Goal: Communication & Community: Ask a question

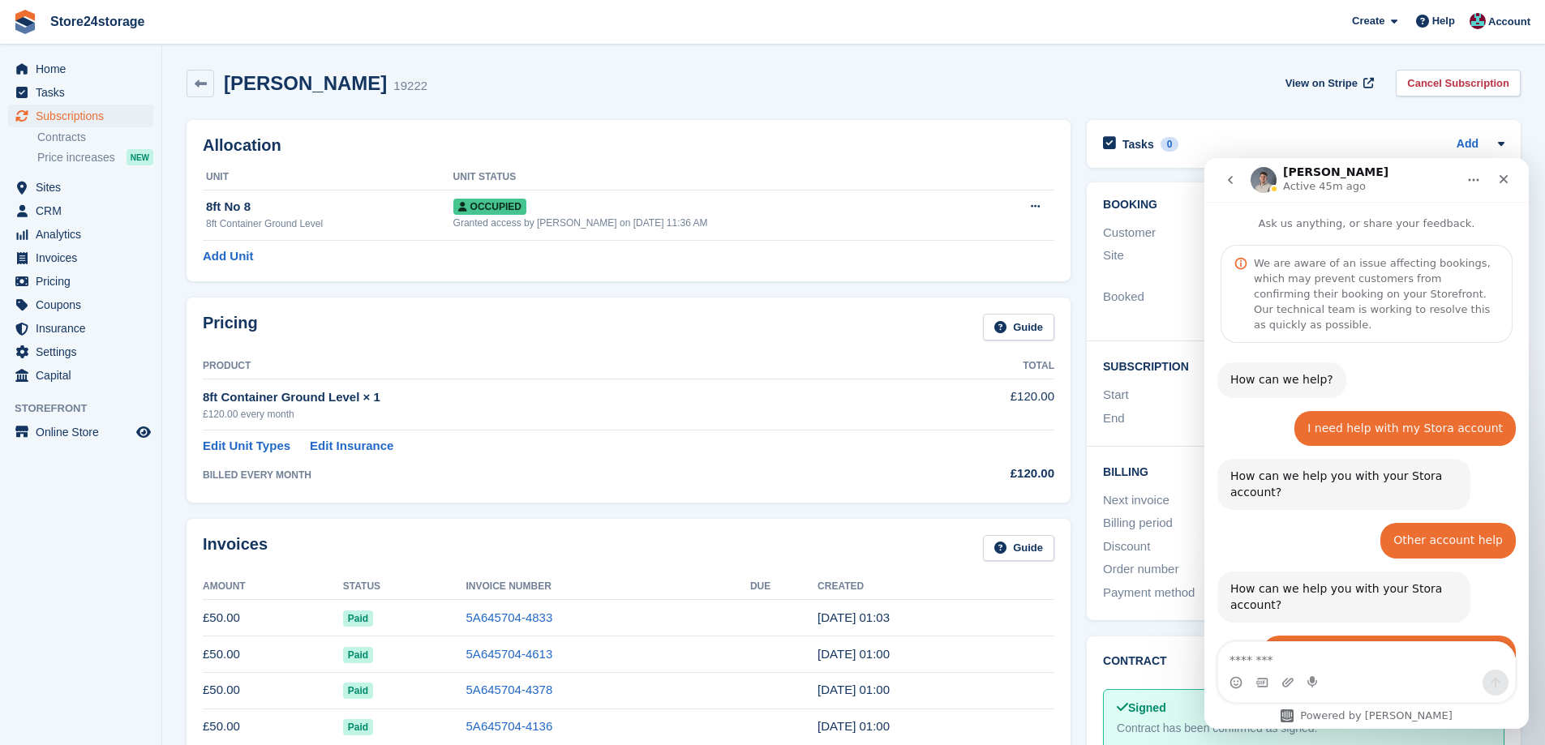
scroll to position [4493, 0]
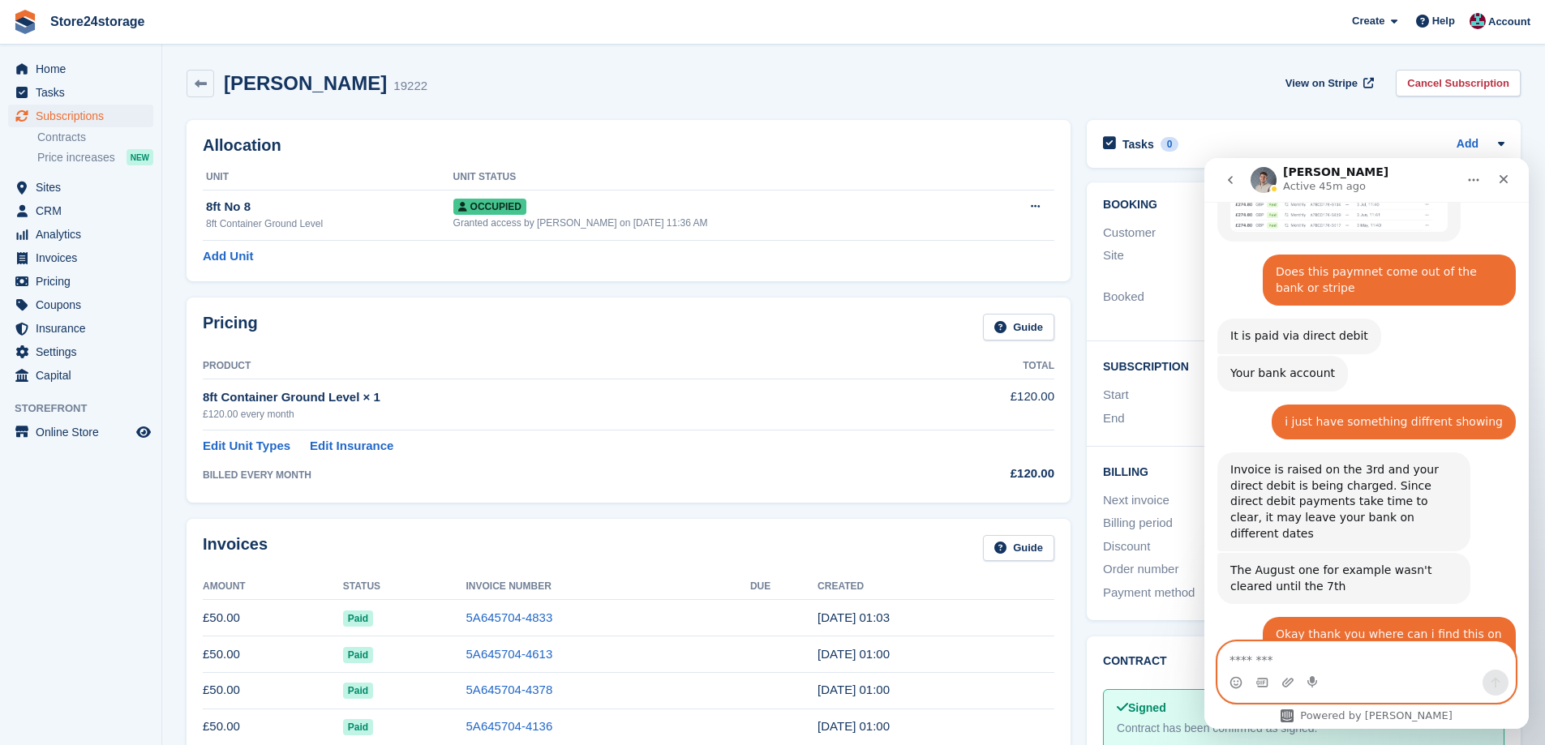
click at [1272, 658] on textarea "Message…" at bounding box center [1366, 656] width 297 height 28
type textarea "*********"
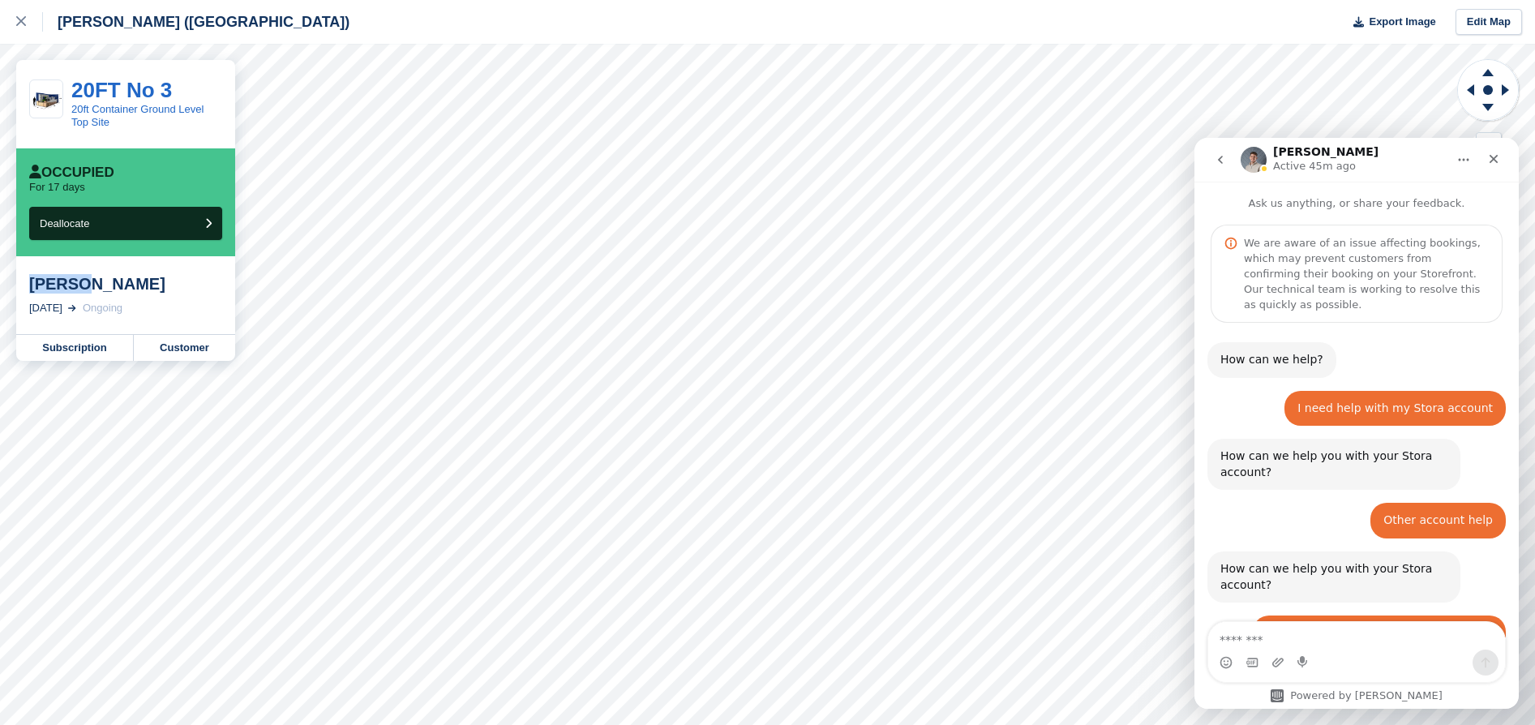
scroll to position [4509, 0]
